Goal: Use online tool/utility: Utilize a website feature to perform a specific function

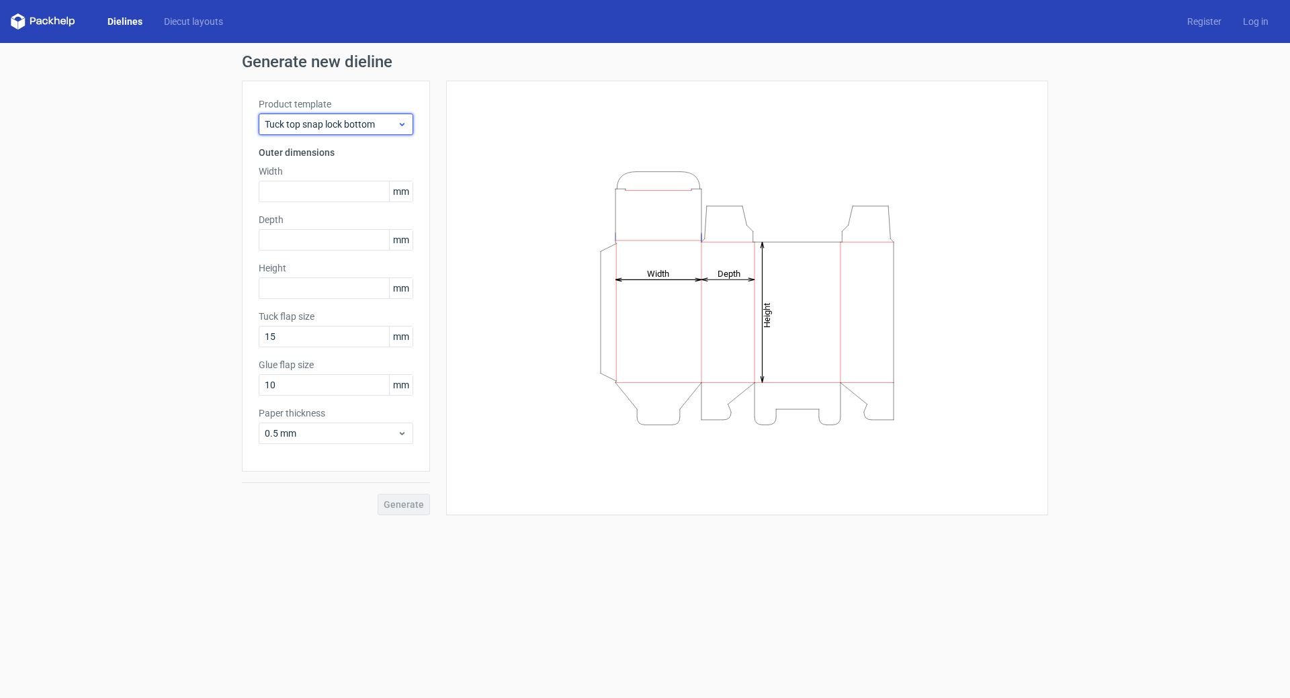
click at [405, 124] on icon at bounding box center [402, 124] width 10 height 11
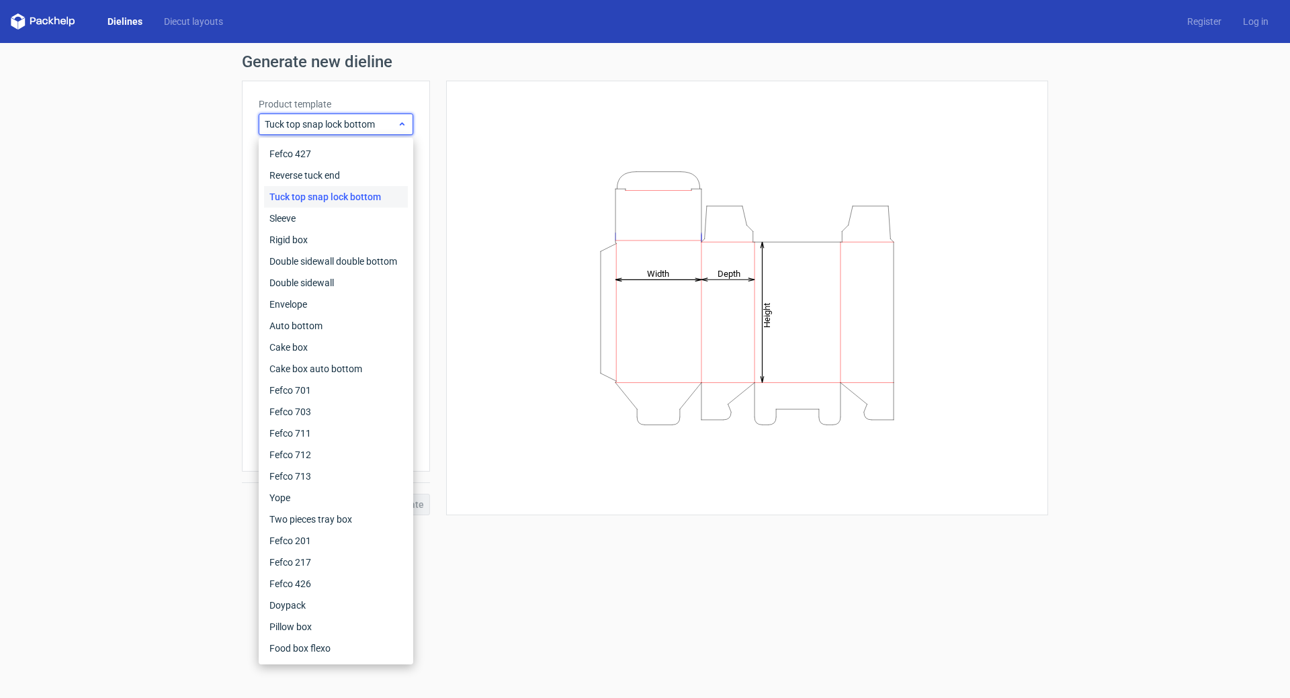
click at [405, 124] on icon at bounding box center [402, 124] width 10 height 11
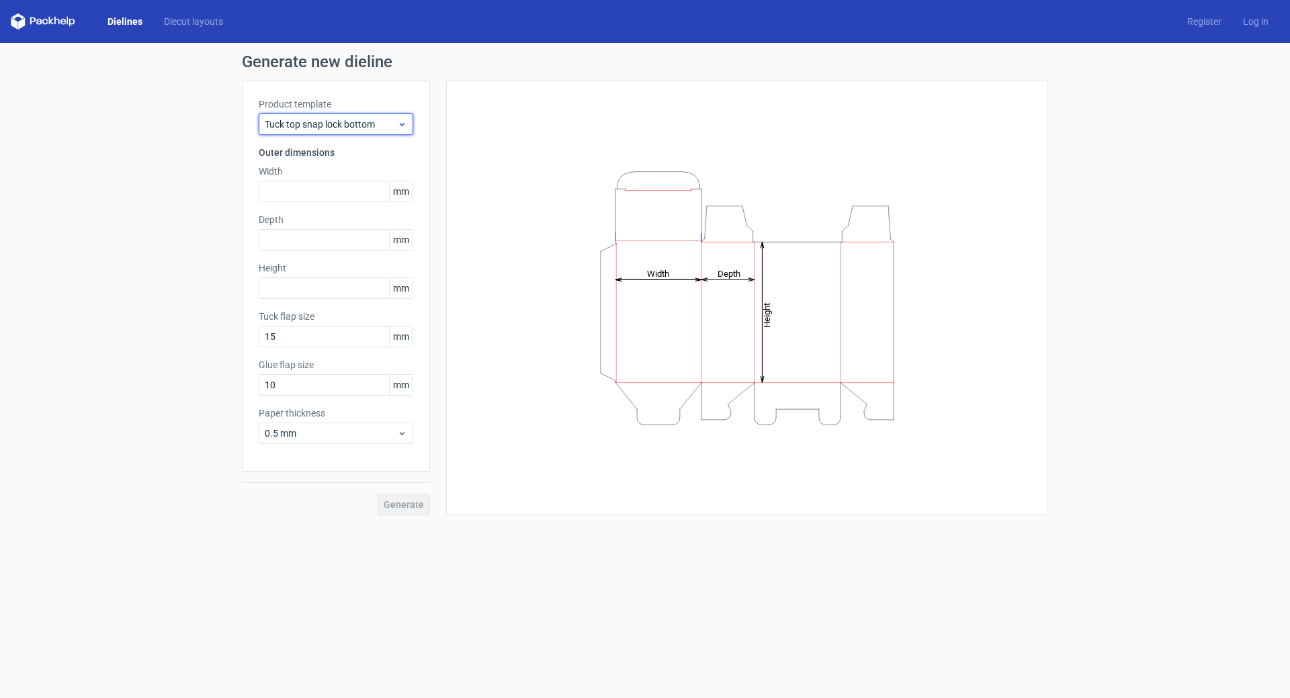
click at [392, 123] on span "Tuck top snap lock bottom" at bounding box center [331, 124] width 132 height 13
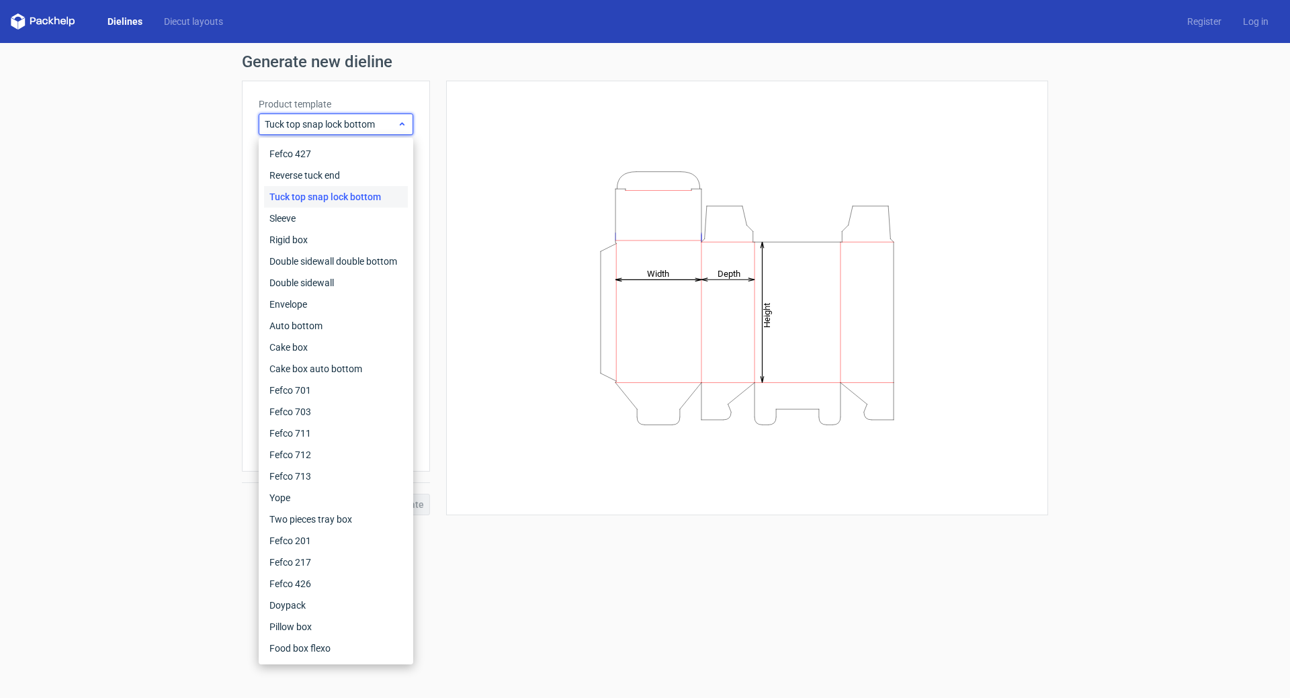
click at [392, 123] on span "Tuck top snap lock bottom" at bounding box center [331, 124] width 132 height 13
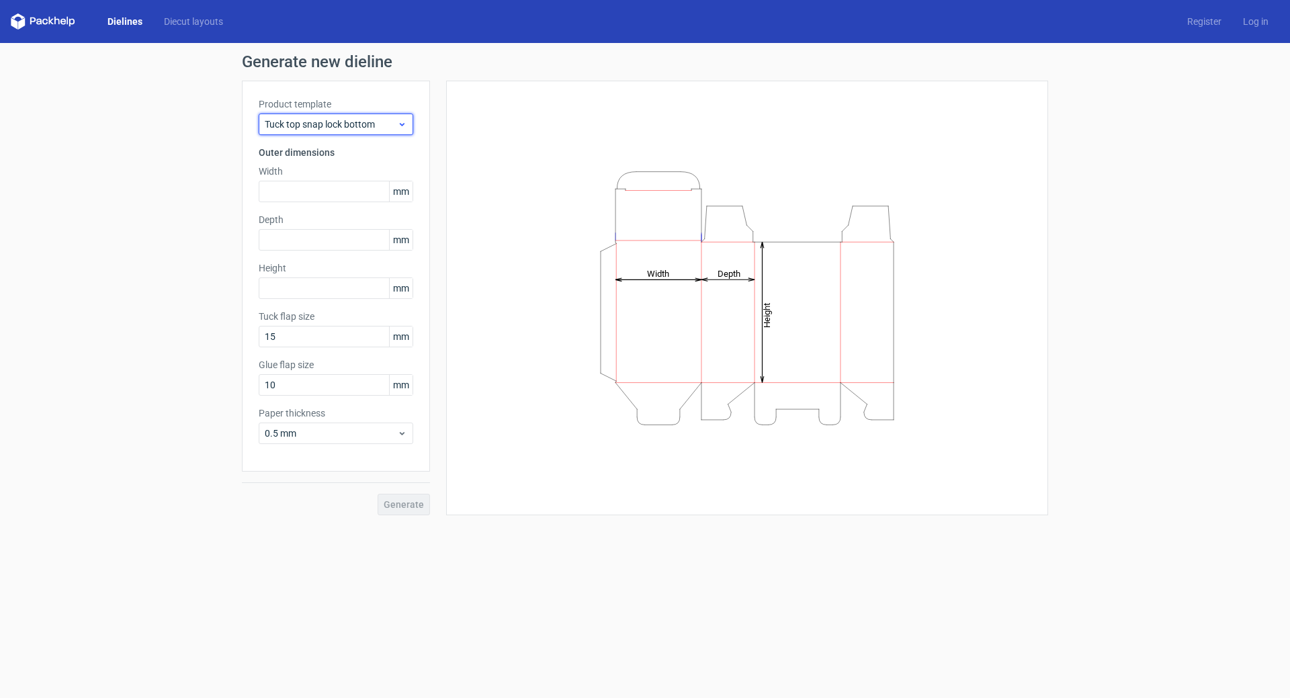
click at [392, 123] on span "Tuck top snap lock bottom" at bounding box center [331, 124] width 132 height 13
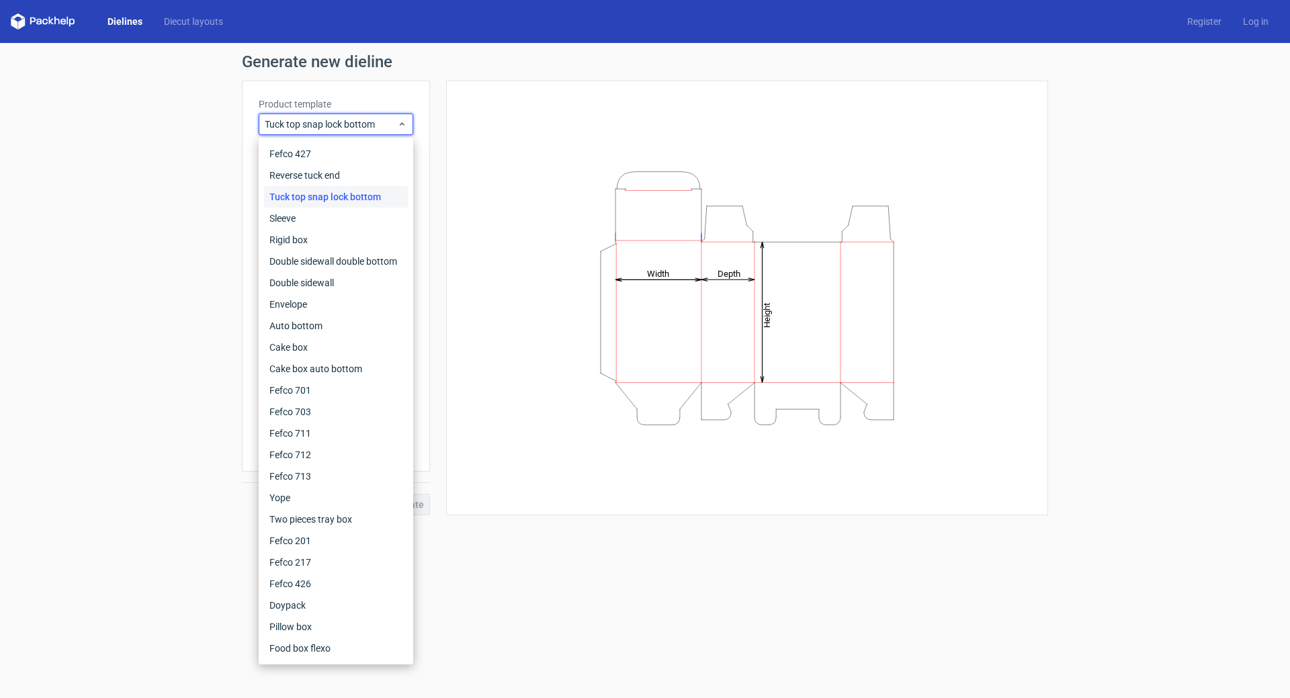
click at [561, 267] on icon "Height Depth Width" at bounding box center [747, 298] width 403 height 269
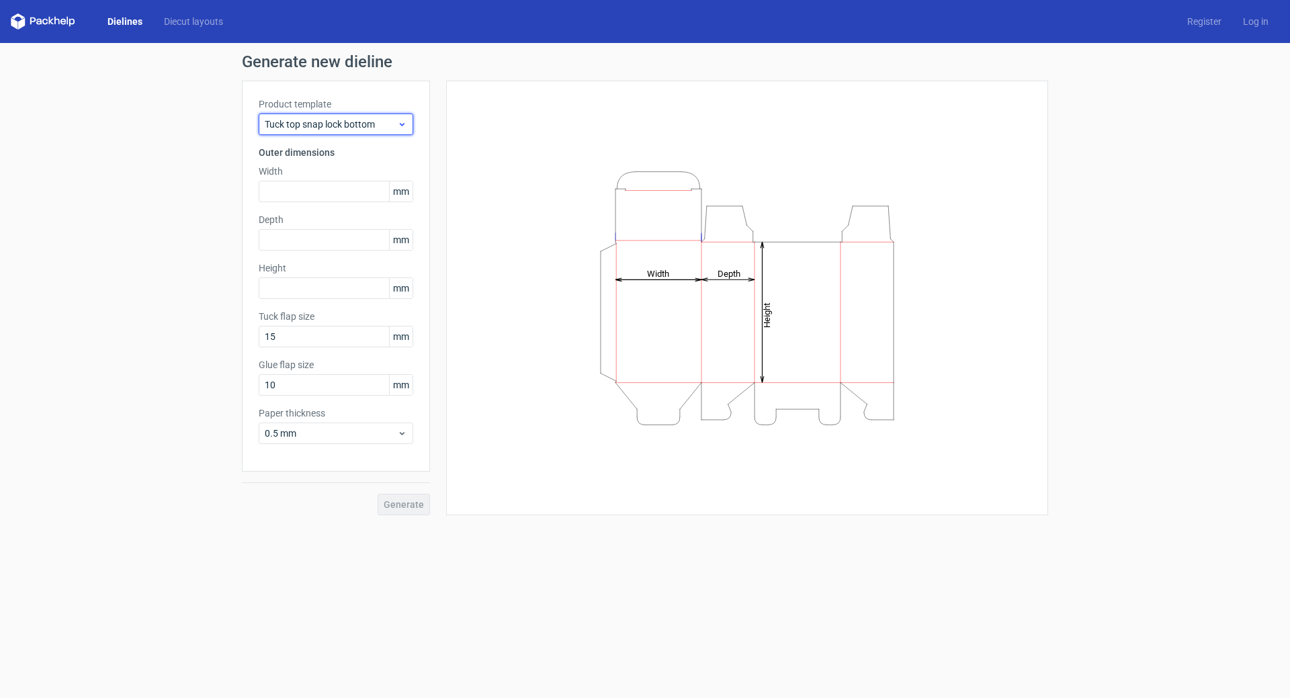
click at [402, 122] on icon at bounding box center [402, 124] width 10 height 11
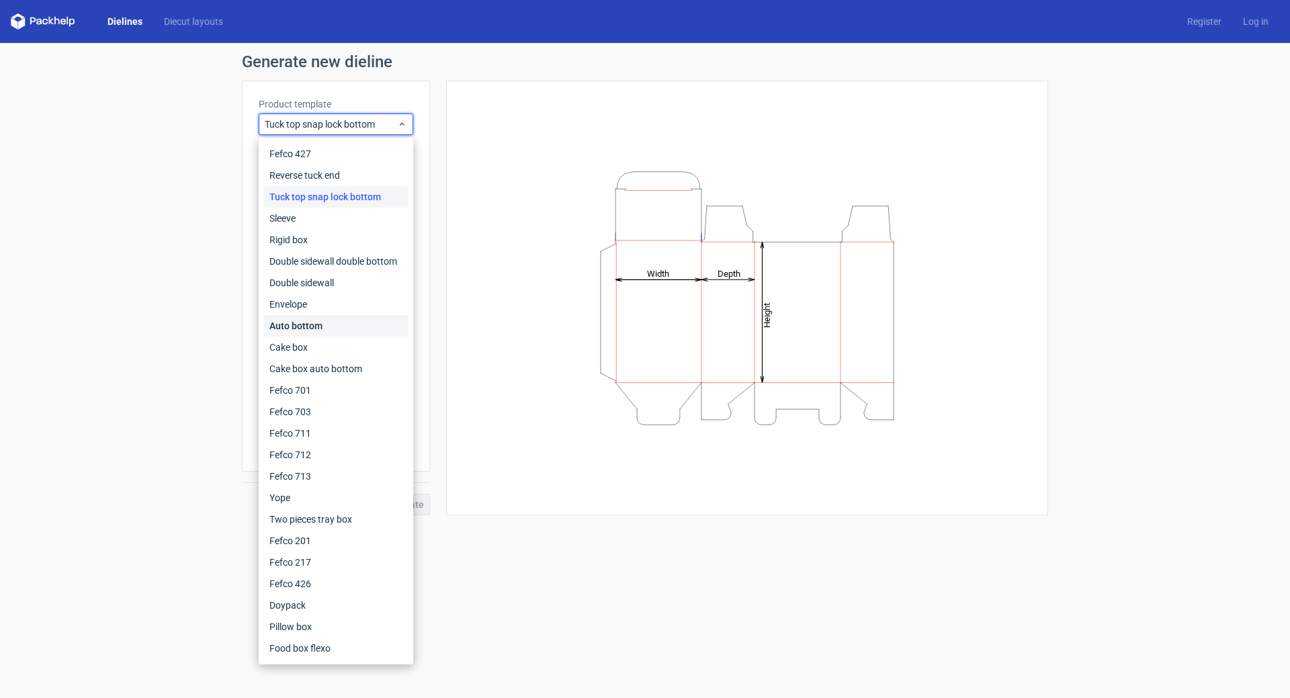
click at [345, 325] on div "Auto bottom" at bounding box center [336, 325] width 144 height 21
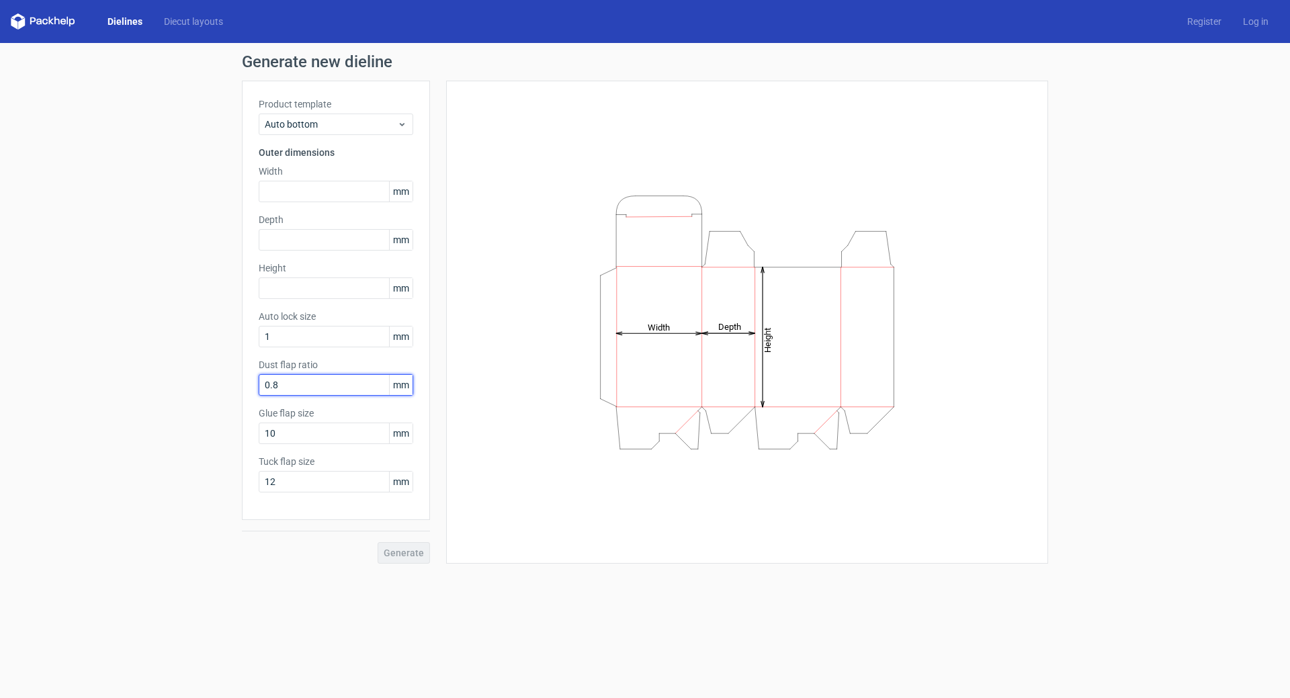
click at [292, 379] on input "0.8" at bounding box center [336, 384] width 155 height 21
click at [346, 195] on input "text" at bounding box center [336, 191] width 155 height 21
type input "33"
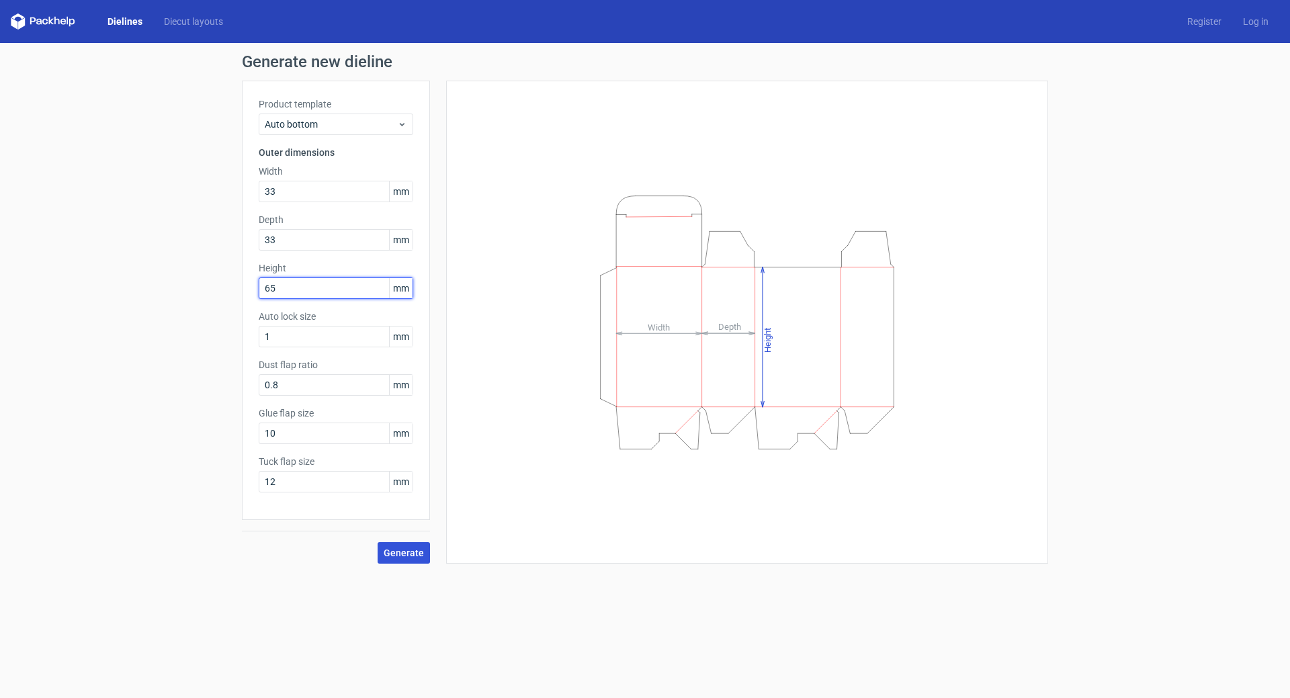
type input "65"
click at [390, 554] on span "Generate" at bounding box center [404, 552] width 40 height 9
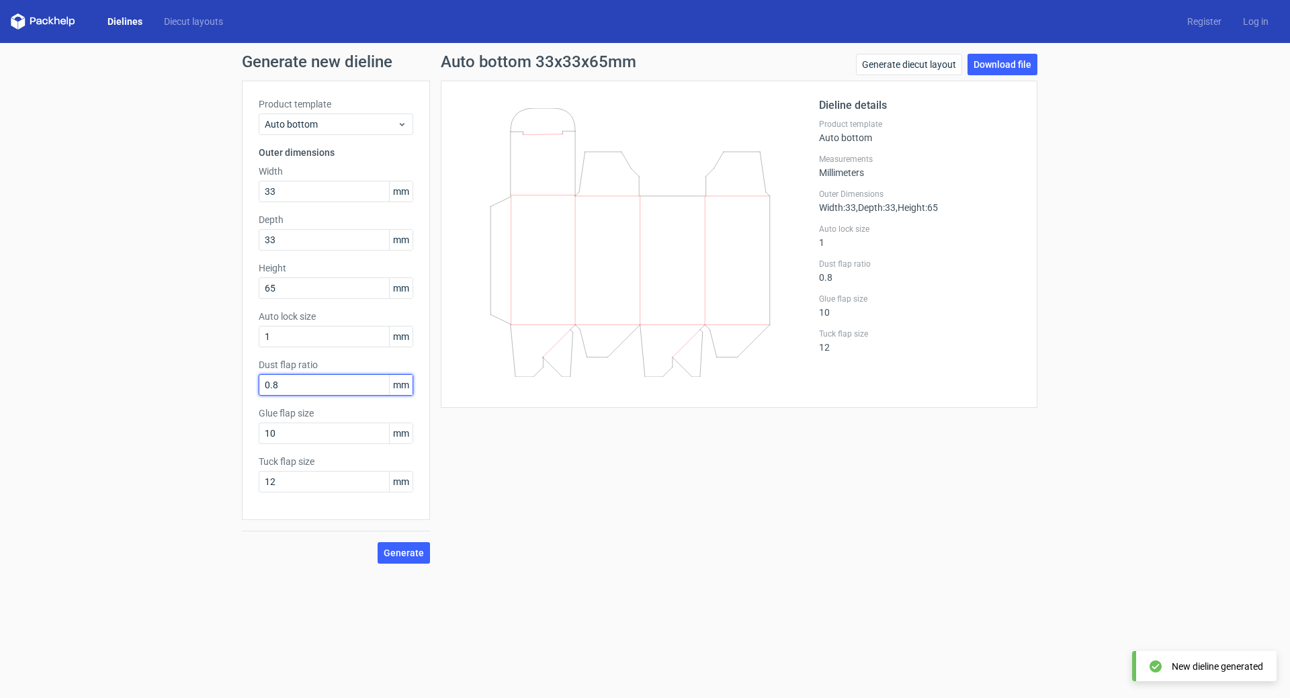
click at [290, 387] on input "0.8" at bounding box center [336, 384] width 155 height 21
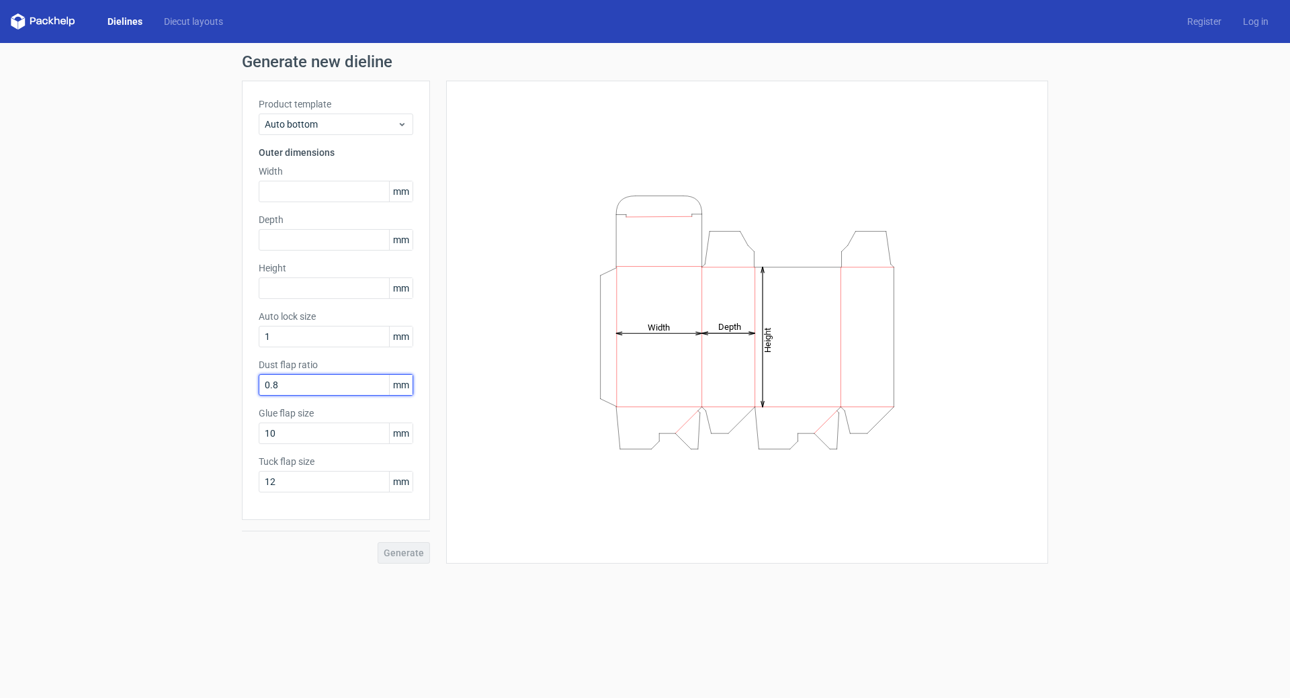
click at [311, 384] on input "0.8" at bounding box center [336, 384] width 155 height 21
click at [325, 195] on input "text" at bounding box center [336, 191] width 155 height 21
type input "33"
type input "65"
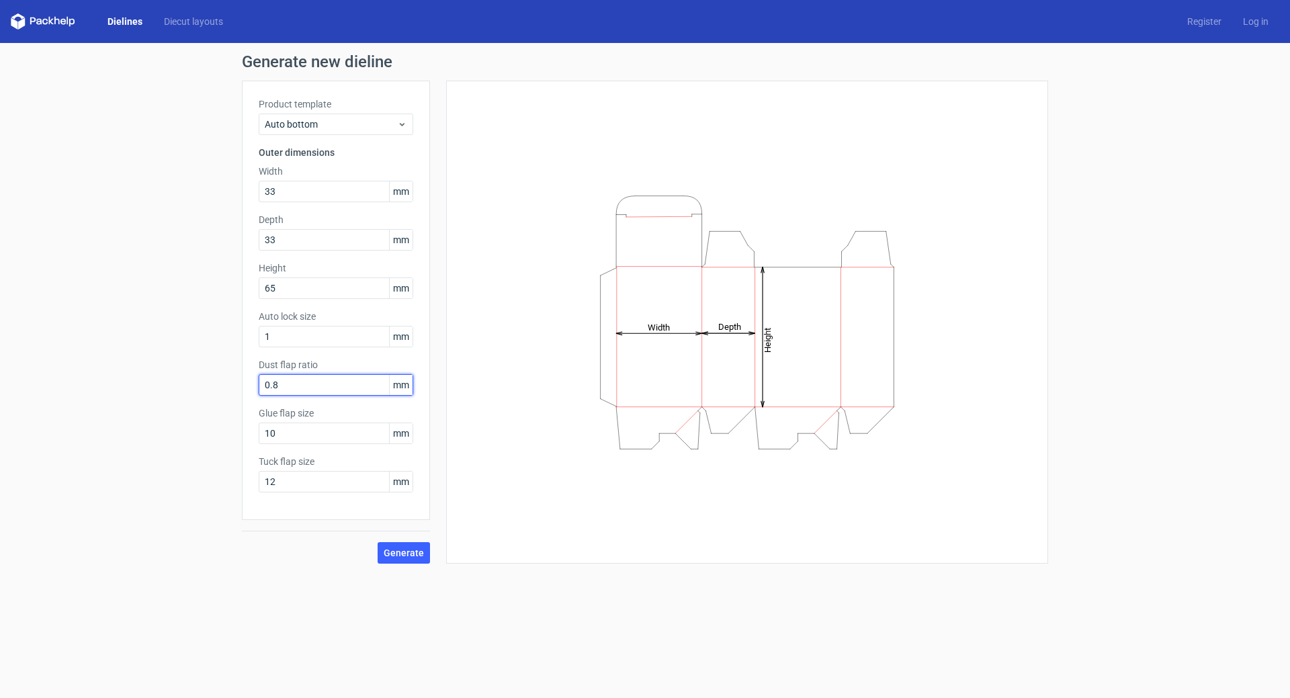
drag, startPoint x: 306, startPoint y: 382, endPoint x: 313, endPoint y: 499, distance: 117.1
click at [313, 499] on div "Product template Auto bottom Outer dimensions Width 33 mm Depth 33 mm Height 65…" at bounding box center [336, 300] width 188 height 439
click at [404, 548] on span "Generate" at bounding box center [404, 552] width 40 height 9
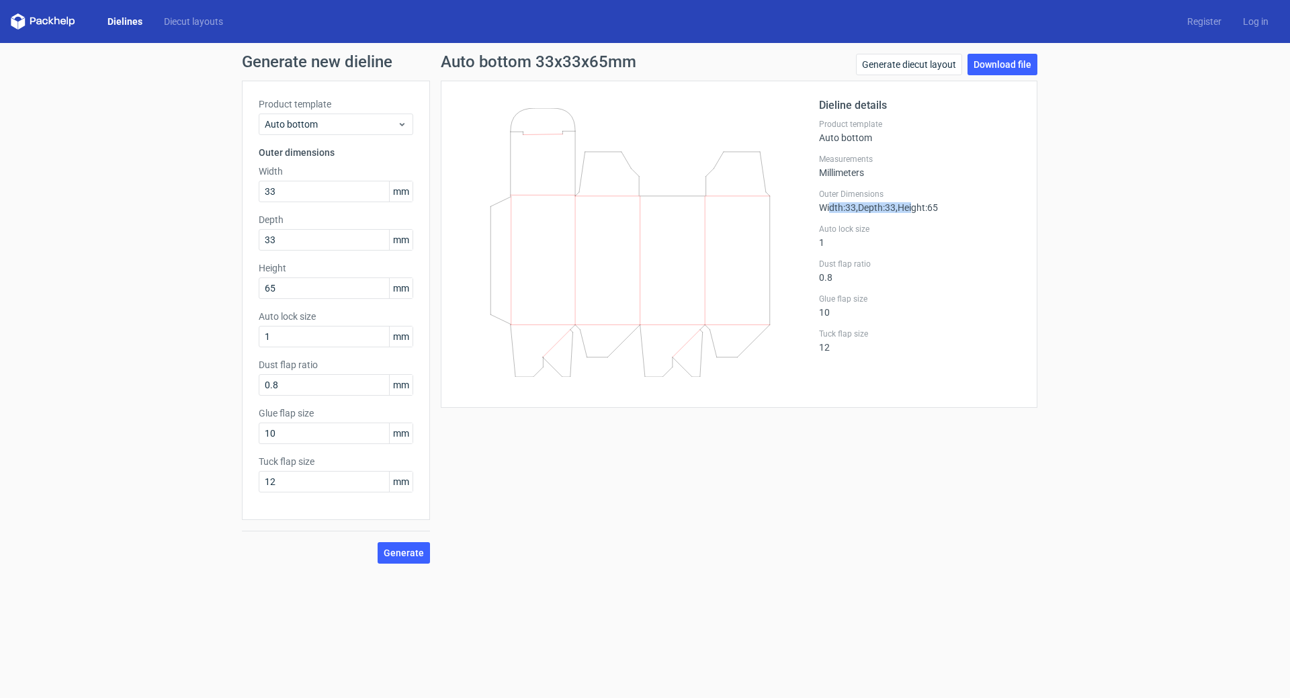
drag, startPoint x: 830, startPoint y: 207, endPoint x: 910, endPoint y: 224, distance: 81.8
click at [922, 202] on div "Outer Dimensions Width : 33 , Depth : 33 , Height : 65" at bounding box center [920, 201] width 202 height 24
drag, startPoint x: 822, startPoint y: 229, endPoint x: 863, endPoint y: 350, distance: 127.9
click at [865, 328] on div "Dieline details Product template Auto bottom Measurements Millimeters Outer Dim…" at bounding box center [920, 244] width 202 height 294
click at [863, 350] on div "Tuck flap size 12" at bounding box center [920, 341] width 202 height 24
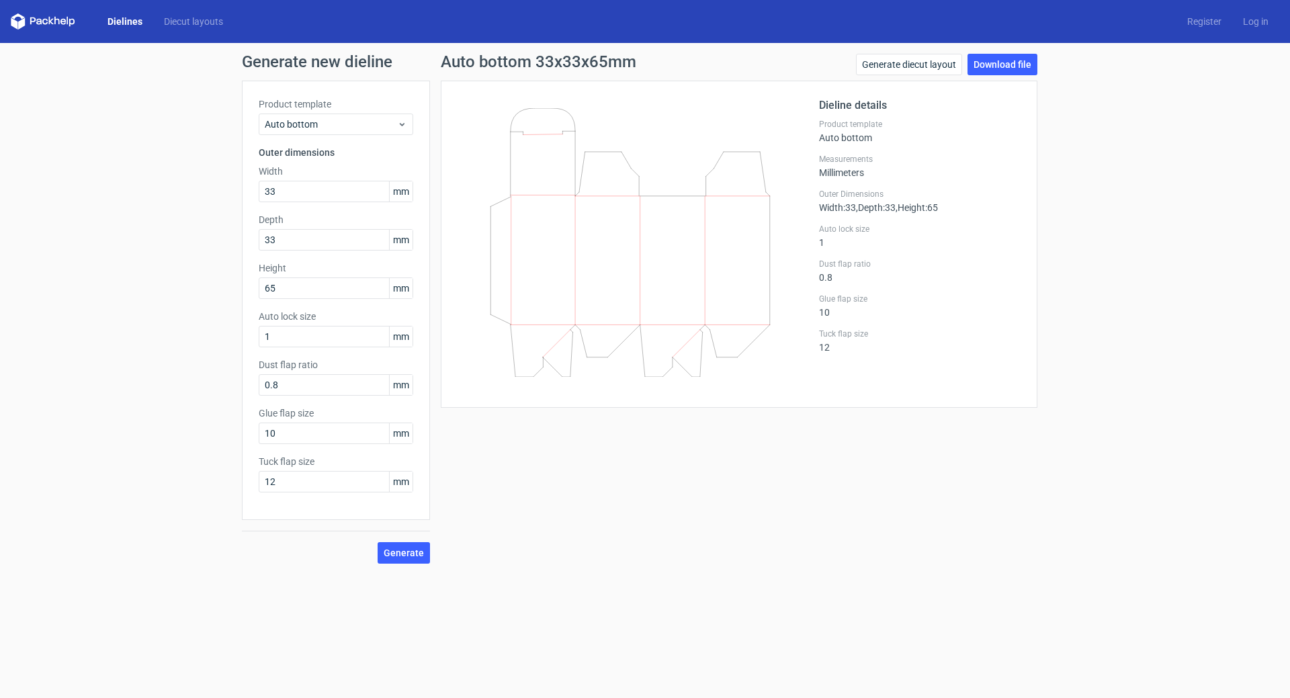
click at [837, 243] on div "Auto lock size 1" at bounding box center [920, 236] width 202 height 24
